Goal: Task Accomplishment & Management: Manage account settings

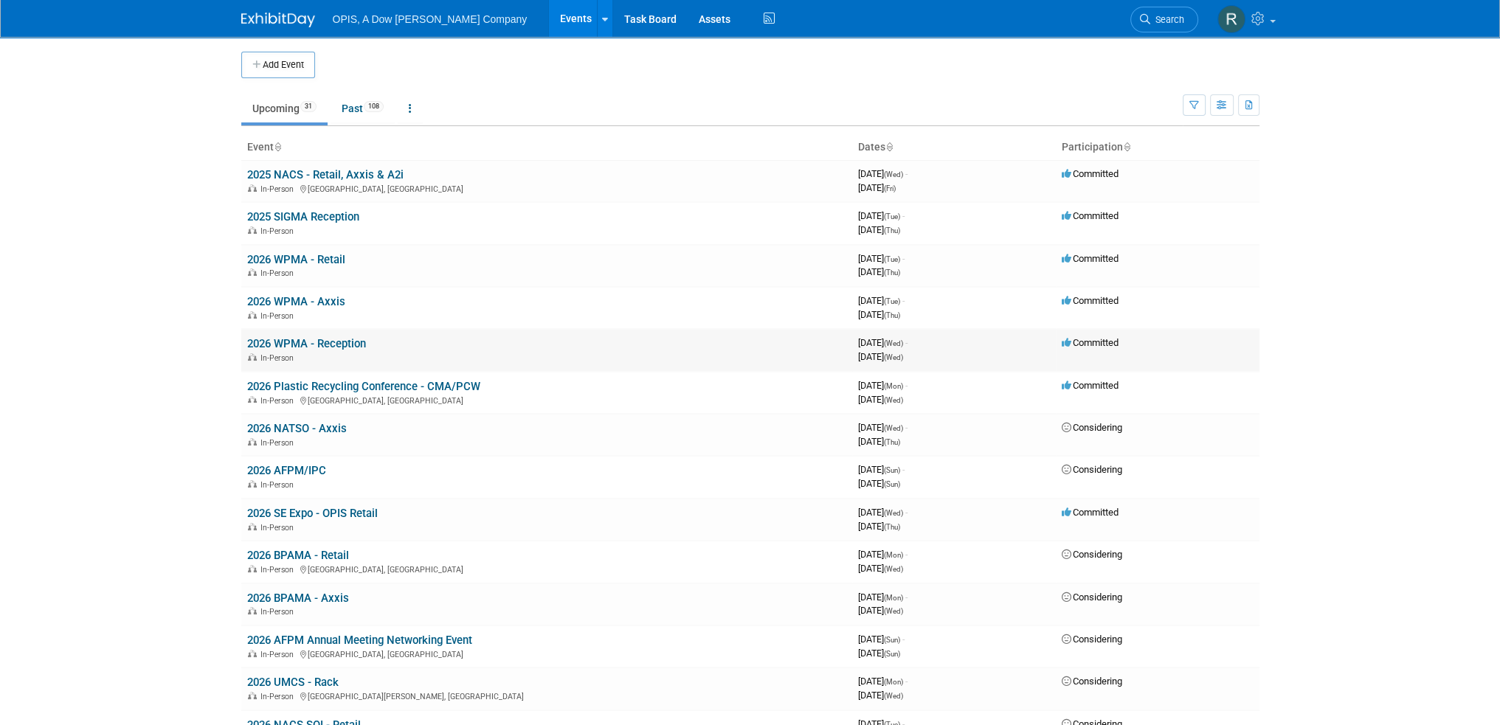
click at [298, 345] on link "2026 WPMA - Reception" at bounding box center [306, 343] width 119 height 13
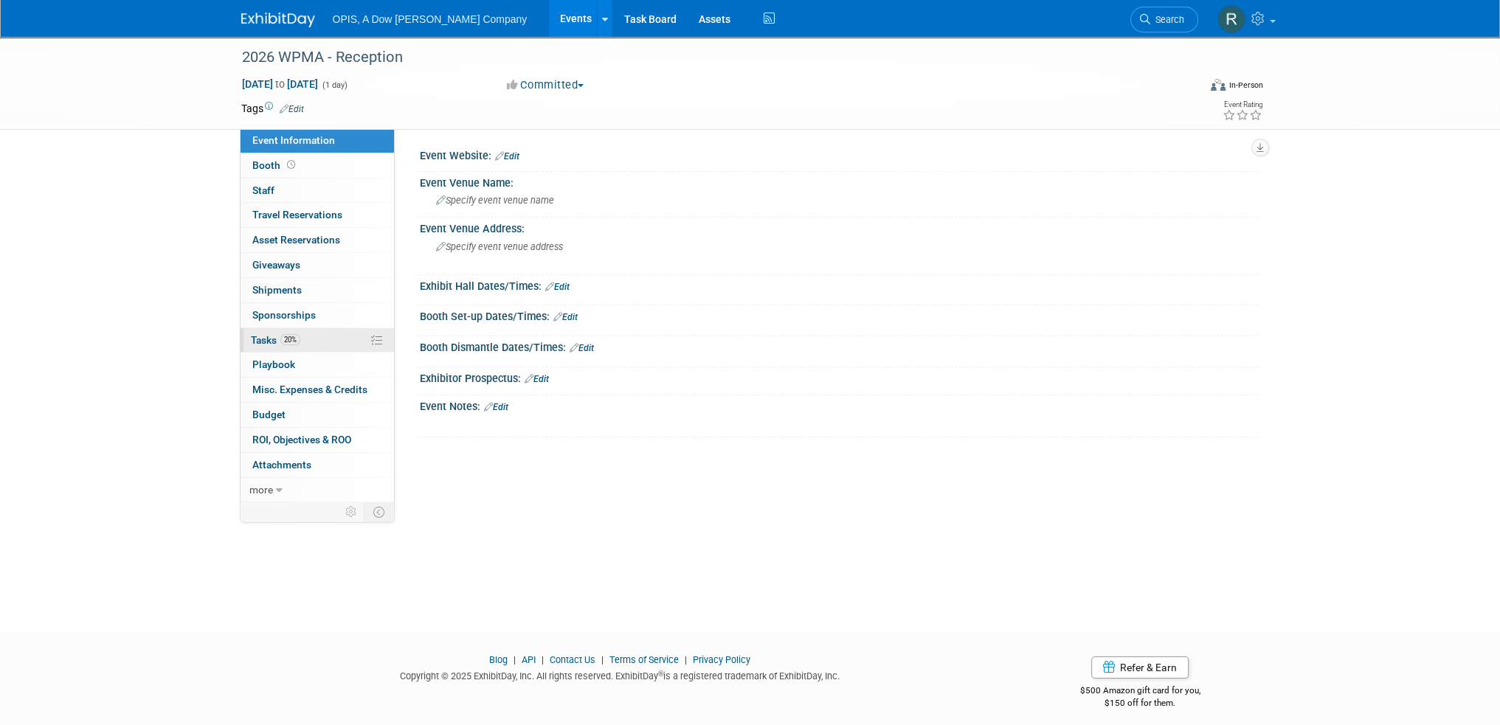
click at [268, 342] on span "Tasks 20%" at bounding box center [275, 340] width 49 height 12
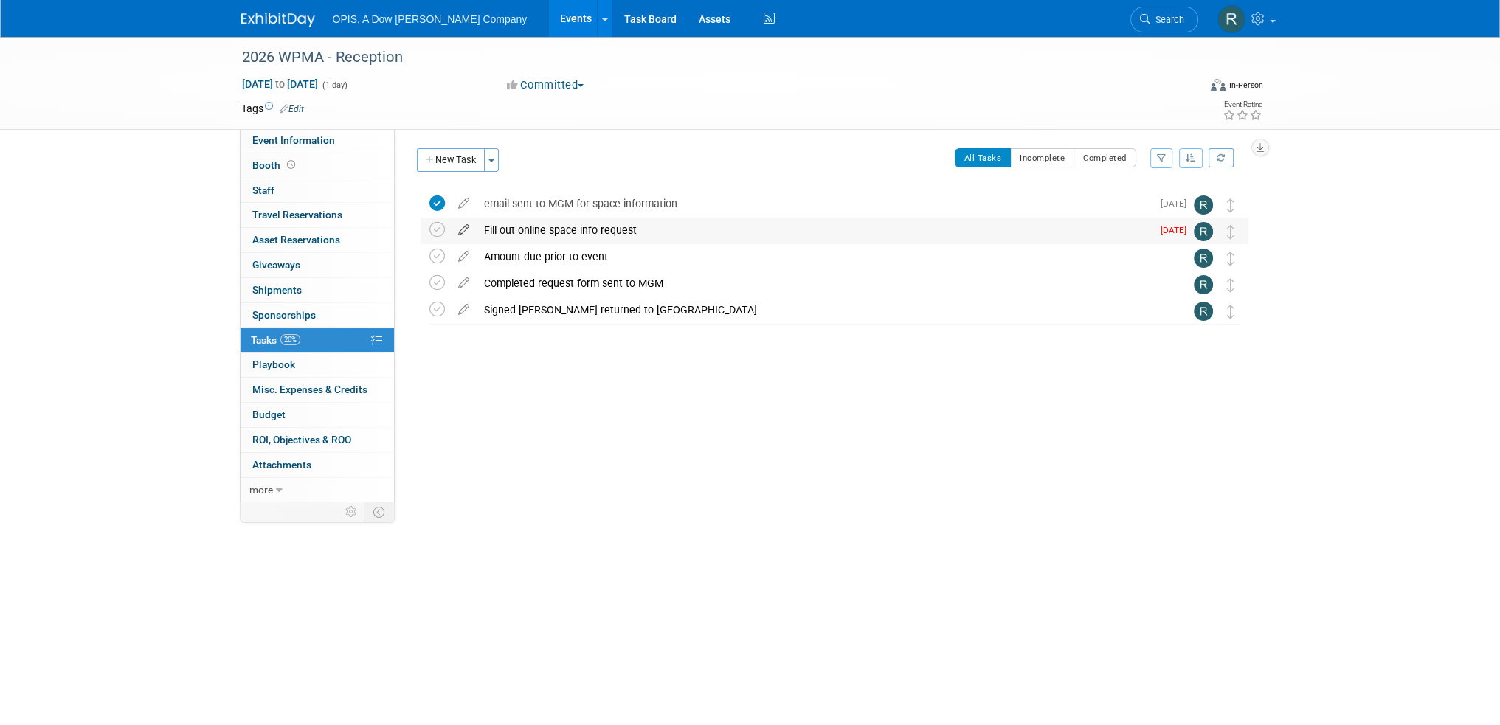
click at [466, 227] on icon at bounding box center [464, 227] width 26 height 18
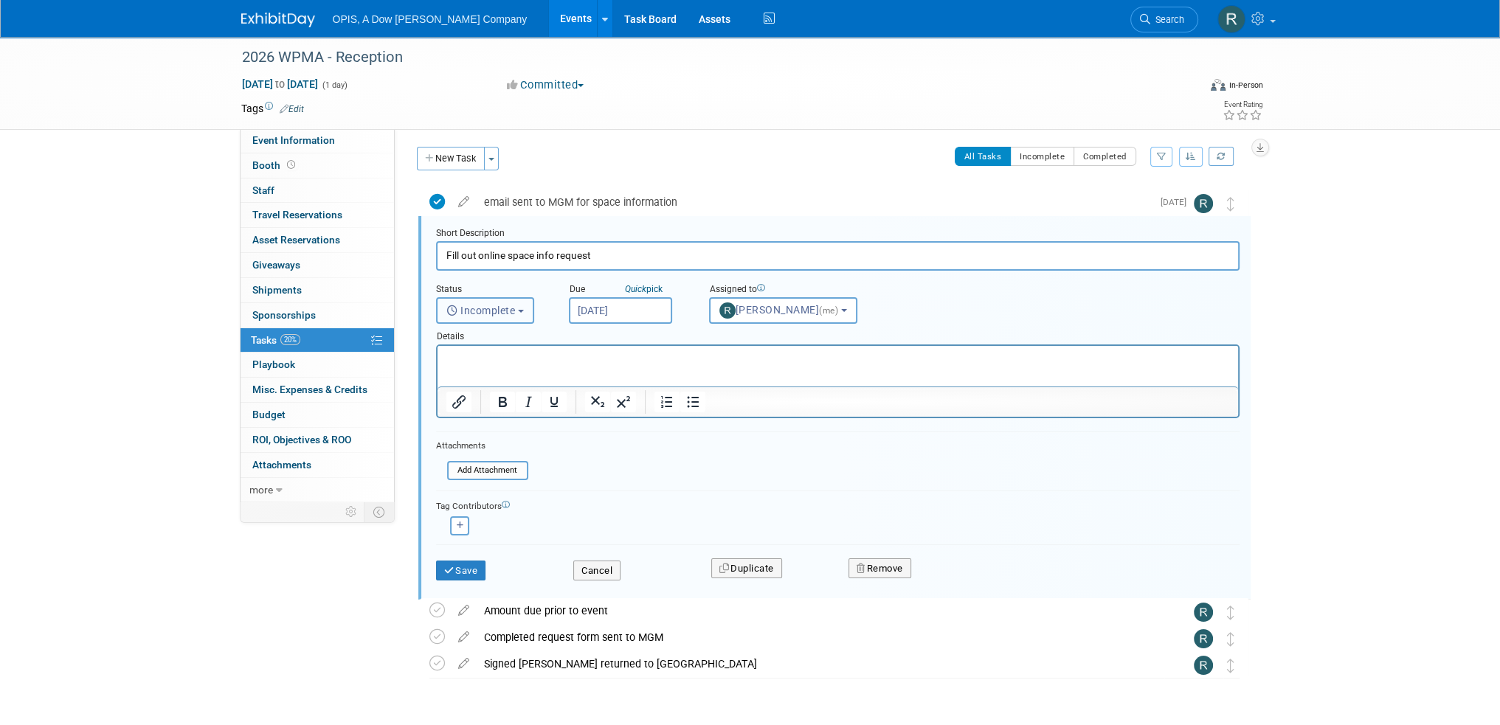
click at [494, 311] on span "Incomplete" at bounding box center [481, 311] width 69 height 12
click at [489, 373] on label "Completed" at bounding box center [484, 374] width 80 height 24
click at [439, 373] on input "Completed" at bounding box center [435, 373] width 10 height 10
select select "3"
click at [542, 362] on p "Rich Text Area. Press ALT-0 for help." at bounding box center [838, 359] width 784 height 14
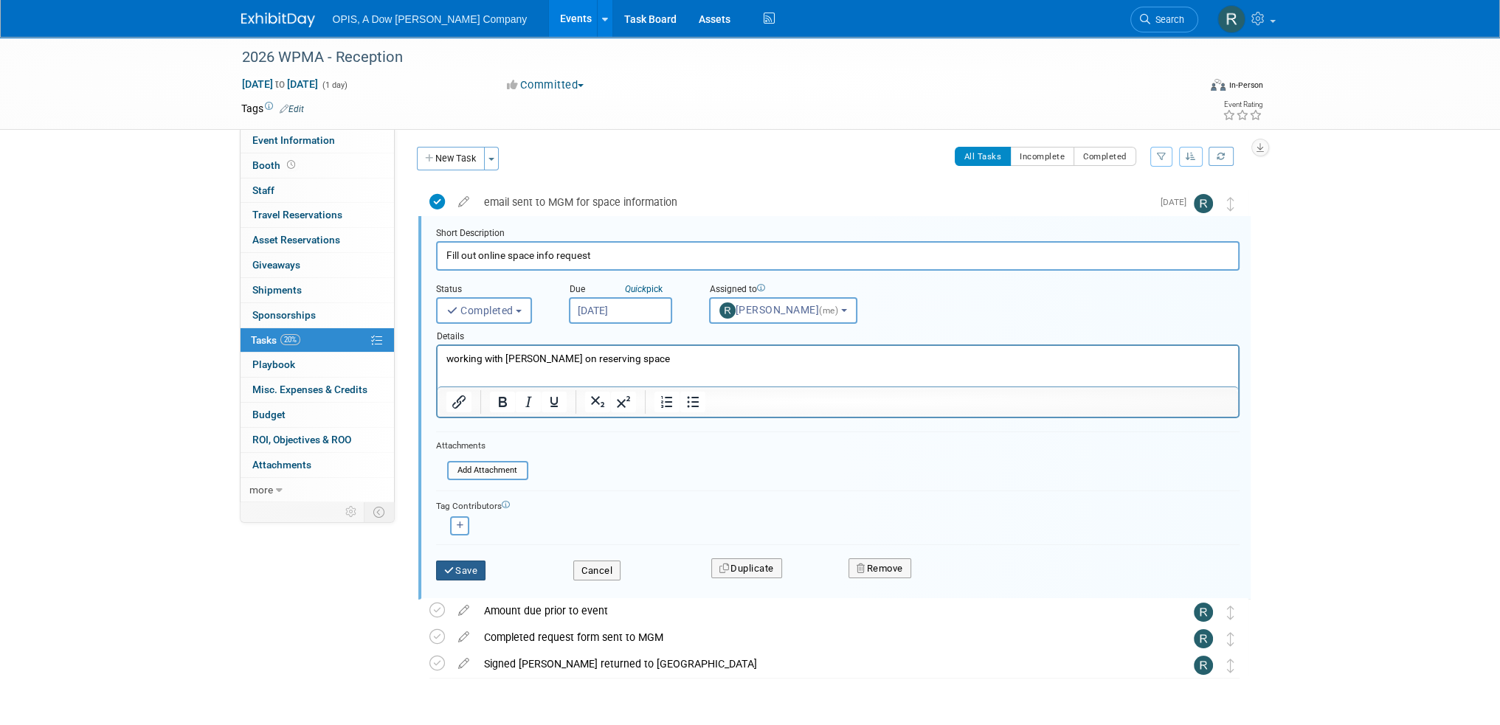
click at [469, 572] on button "Save" at bounding box center [461, 571] width 50 height 21
